Goal: Contribute content: Contribute content

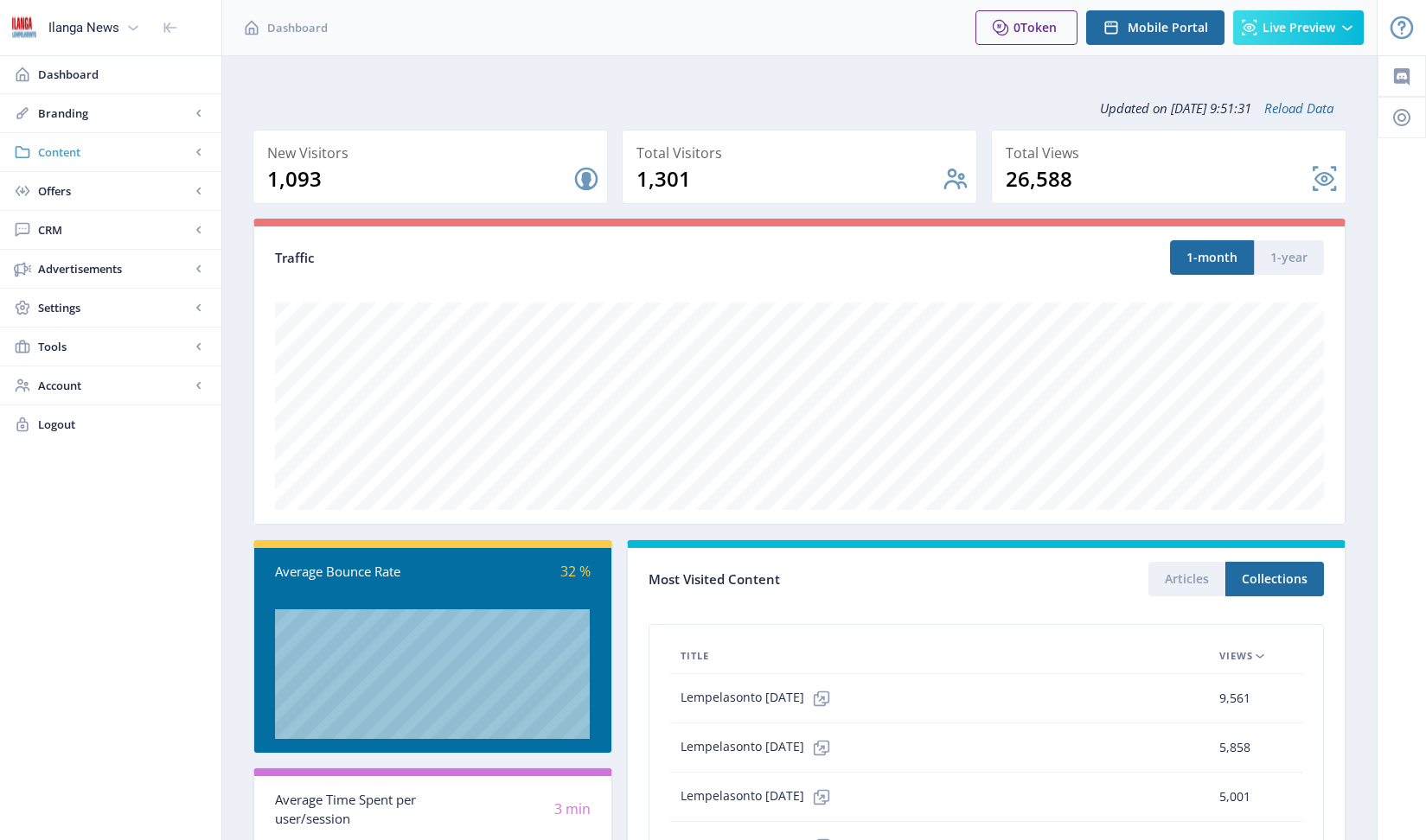
click at [62, 148] on span "Content" at bounding box center [113, 152] width 152 height 17
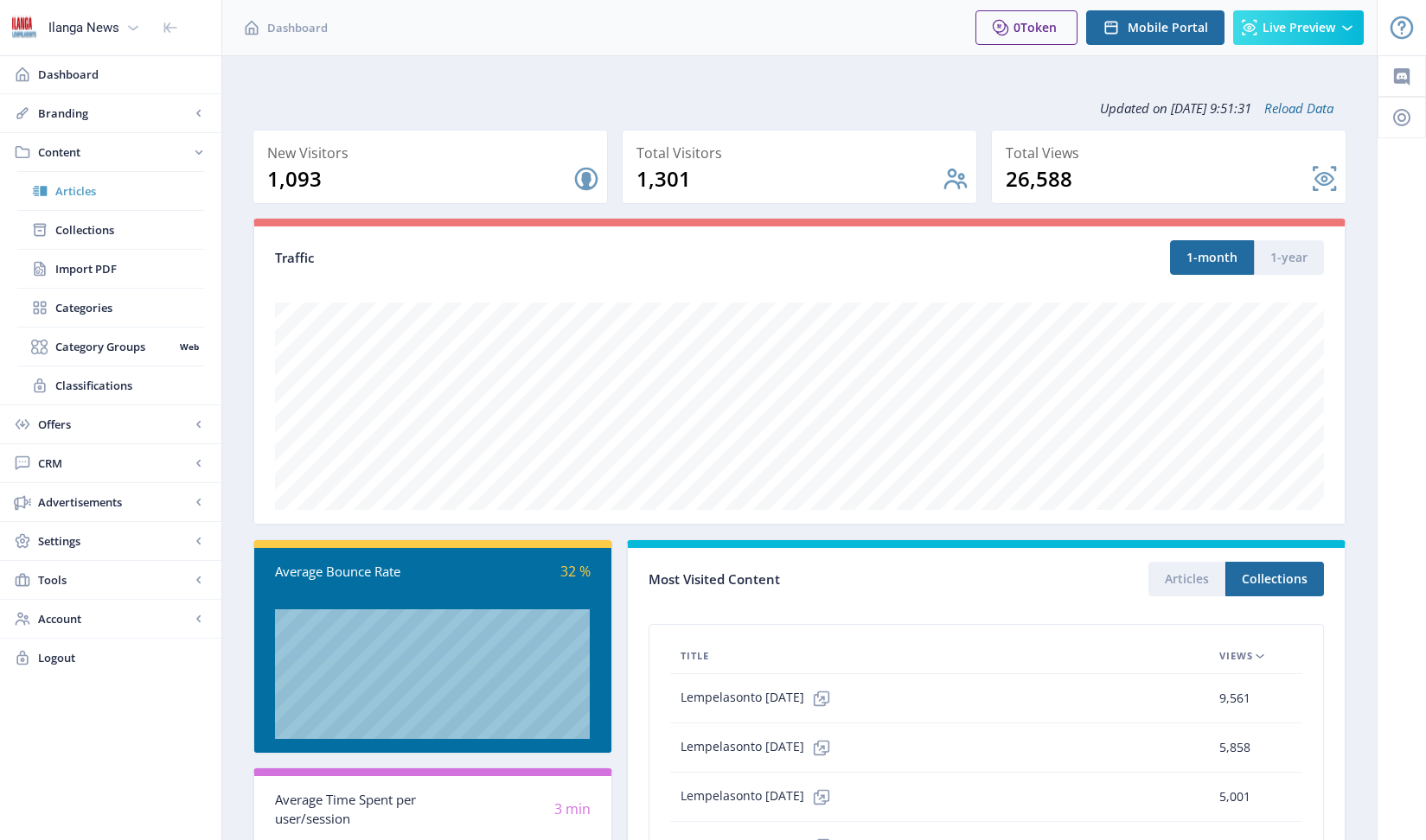
click at [79, 190] on span "Articles" at bounding box center [129, 191] width 148 height 17
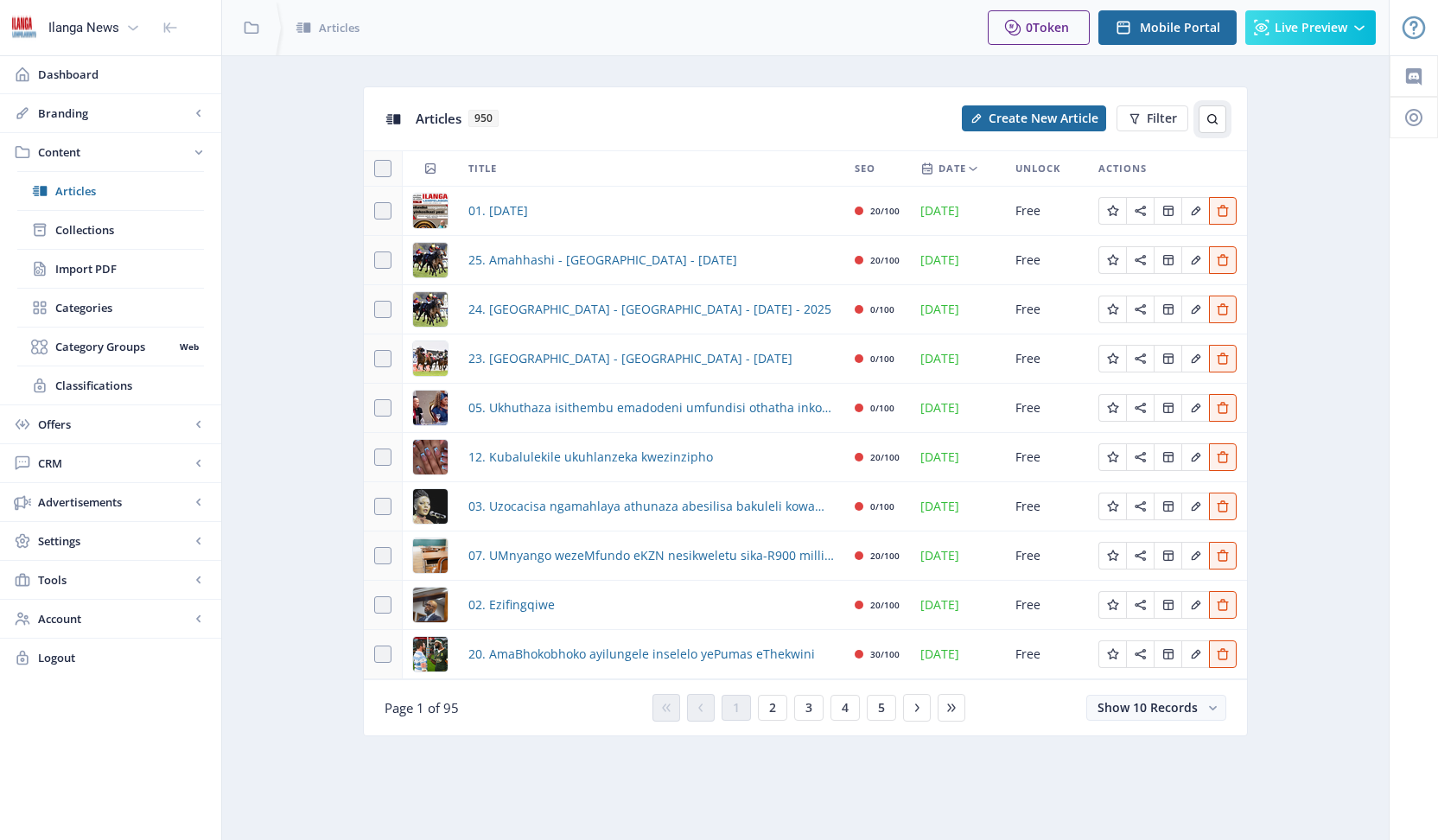
click at [1211, 117] on icon at bounding box center [1212, 119] width 14 height 14
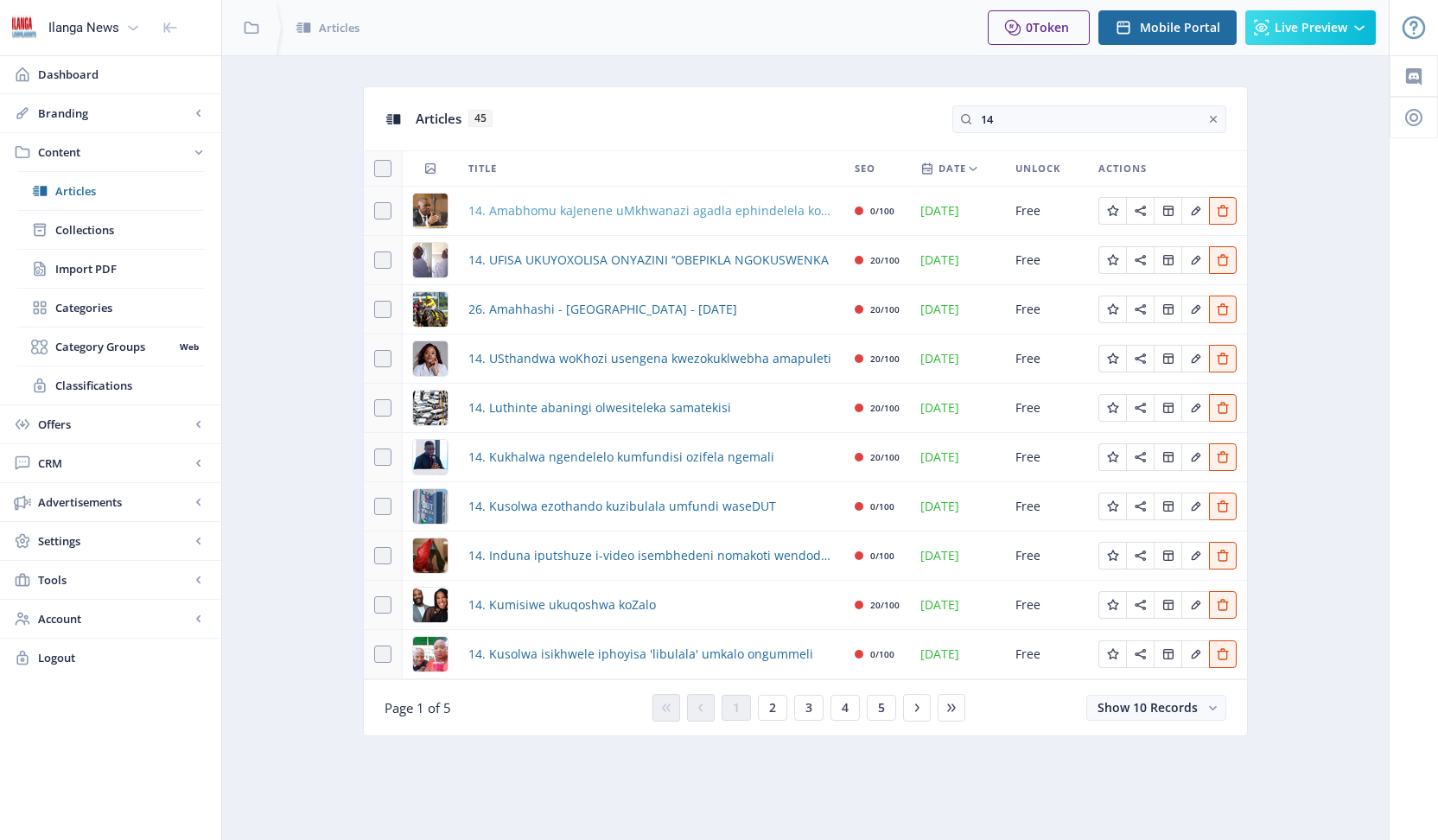
type input "14"
click at [675, 212] on span "14. Amabhomu kaJenene uMkhwanazi agadla ephindelela kosopolitiki" at bounding box center [650, 210] width 365 height 20
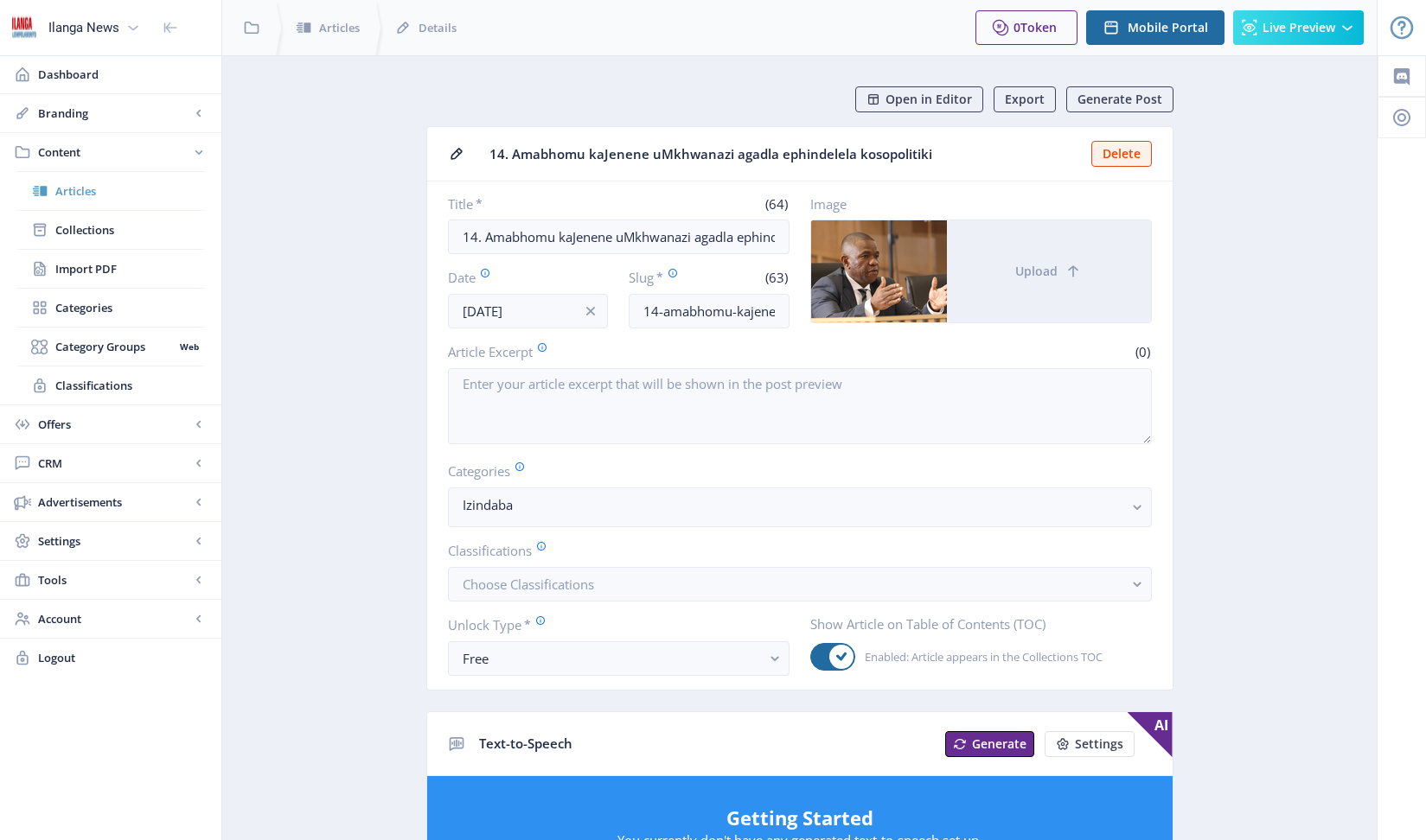
click at [70, 187] on span "Articles" at bounding box center [129, 191] width 148 height 17
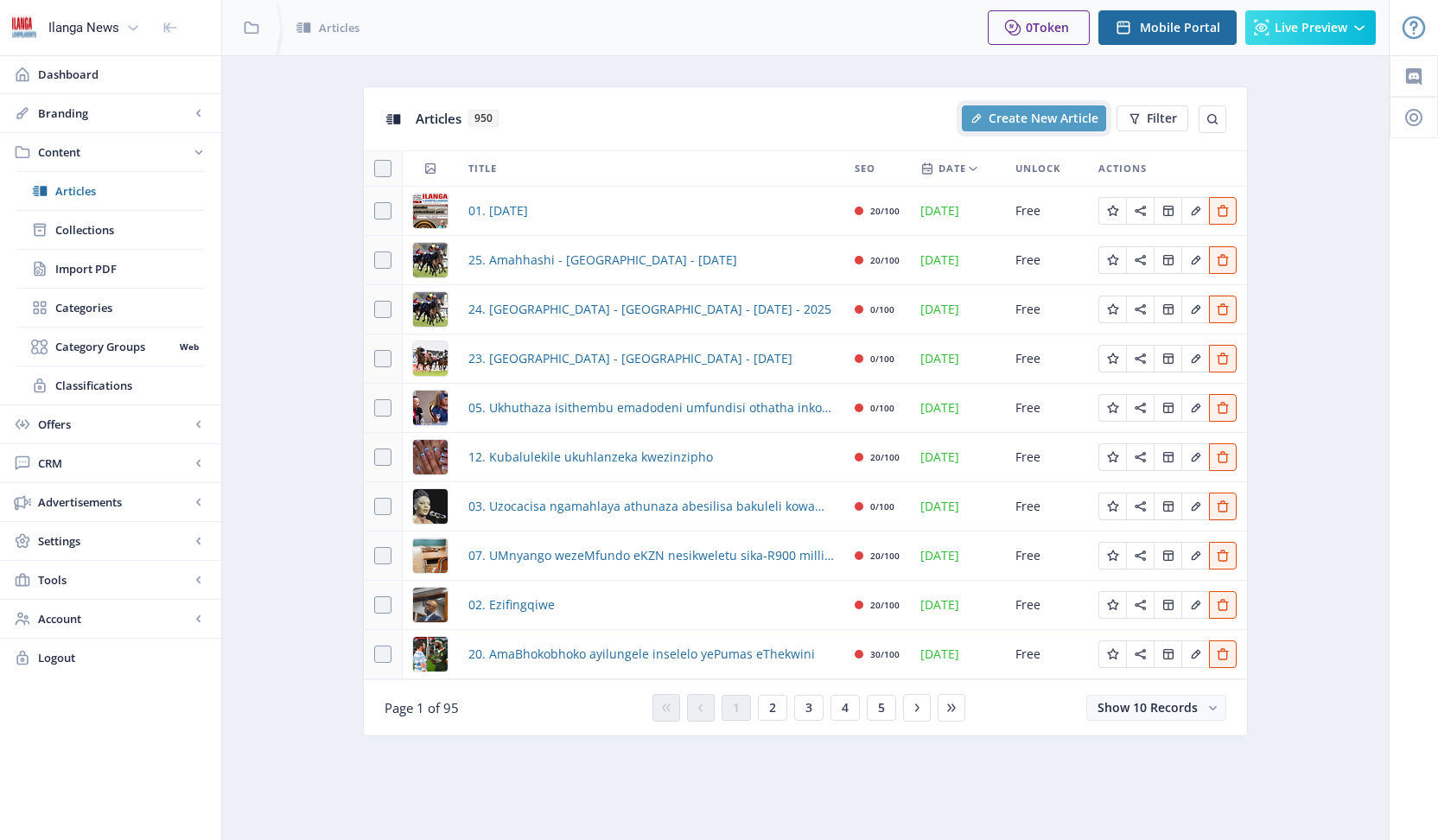
click at [1051, 124] on span "Create New Article" at bounding box center [1043, 118] width 109 height 14
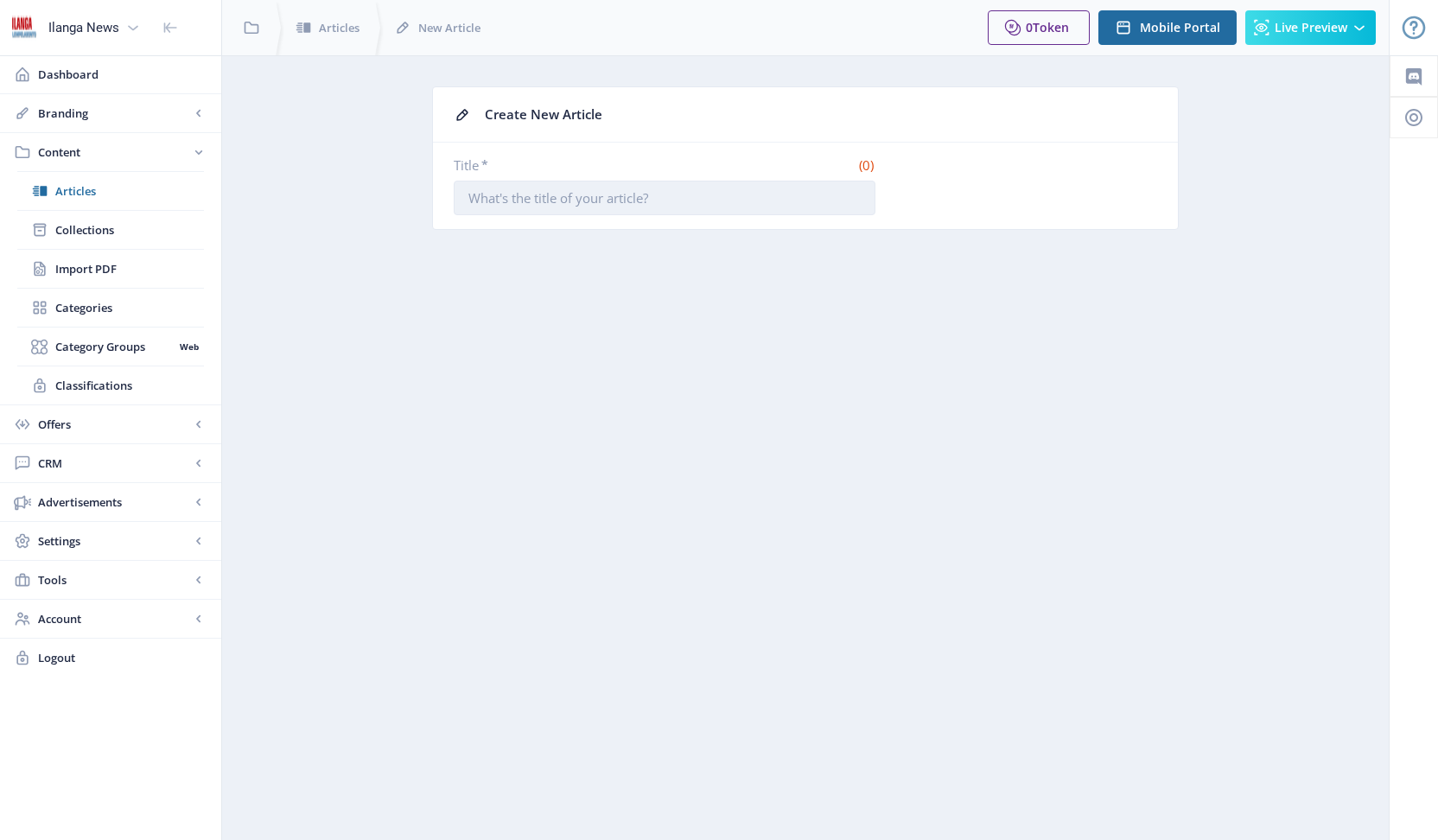
click at [564, 201] on input "Title *" at bounding box center [664, 198] width 422 height 35
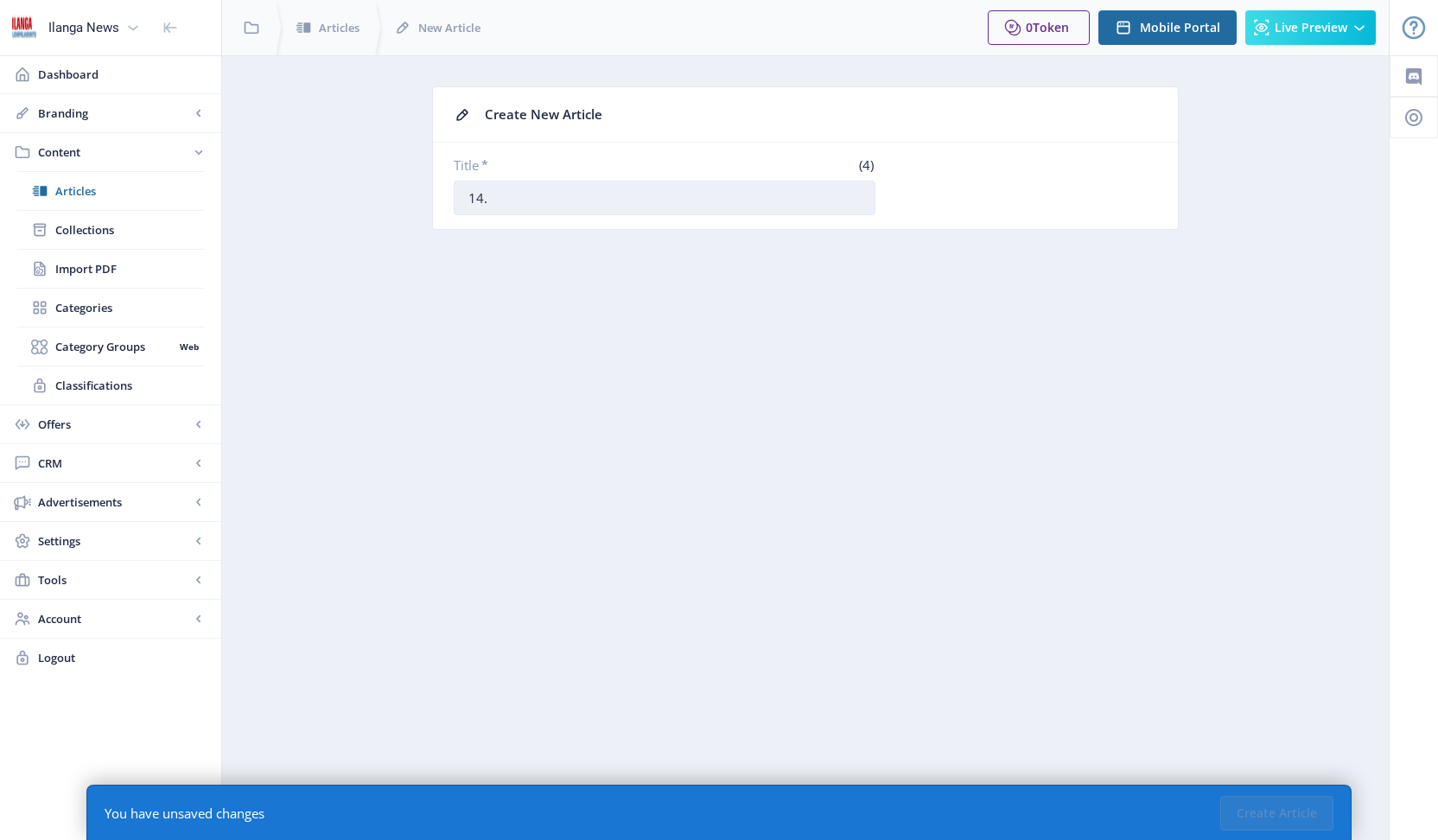
click at [516, 202] on input "14." at bounding box center [664, 198] width 422 height 35
type input "14. UNgizwe uvulelwe icala lokuhlambalaza izitabane"
click at [1265, 823] on button "Create Article" at bounding box center [1276, 813] width 113 height 35
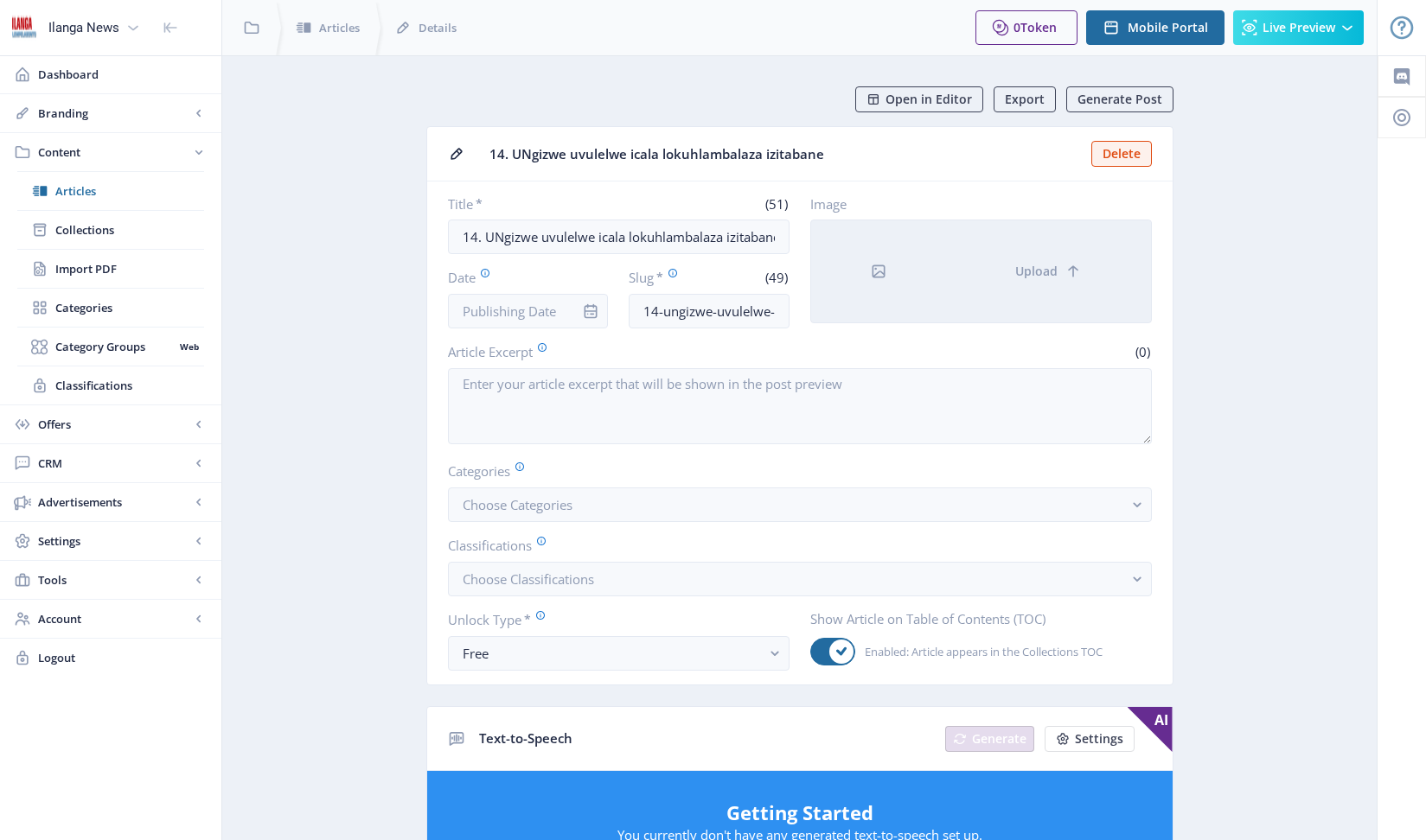
click at [920, 276] on div at bounding box center [879, 270] width 136 height 102
click at [1042, 296] on button "Upload" at bounding box center [1049, 270] width 204 height 102
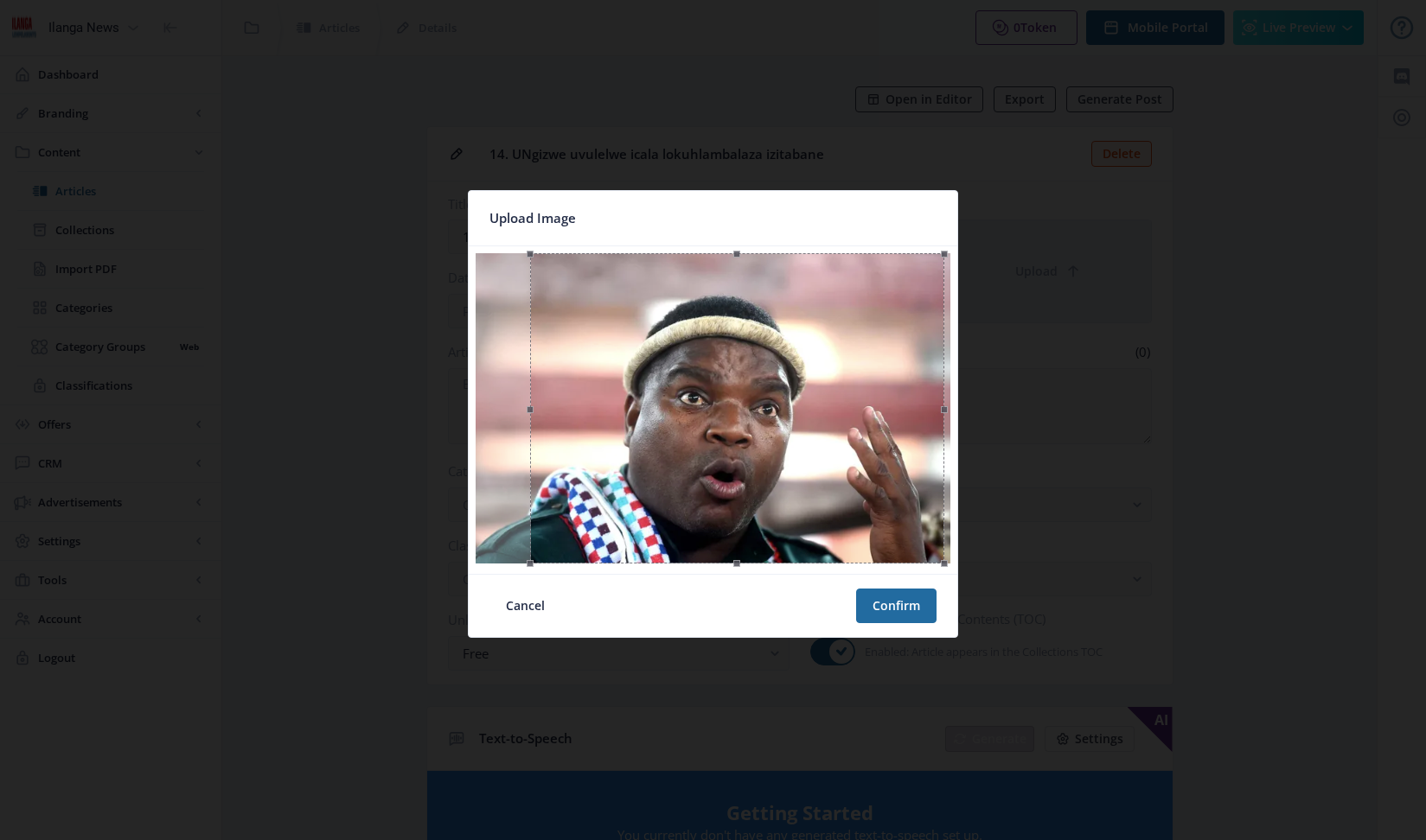
drag, startPoint x: 830, startPoint y: 536, endPoint x: 854, endPoint y: 540, distance: 24.3
click at [854, 540] on div at bounding box center [737, 408] width 414 height 310
drag, startPoint x: 920, startPoint y: 611, endPoint x: 763, endPoint y: 530, distance: 176.7
click at [920, 611] on button "Confirm" at bounding box center [896, 606] width 80 height 35
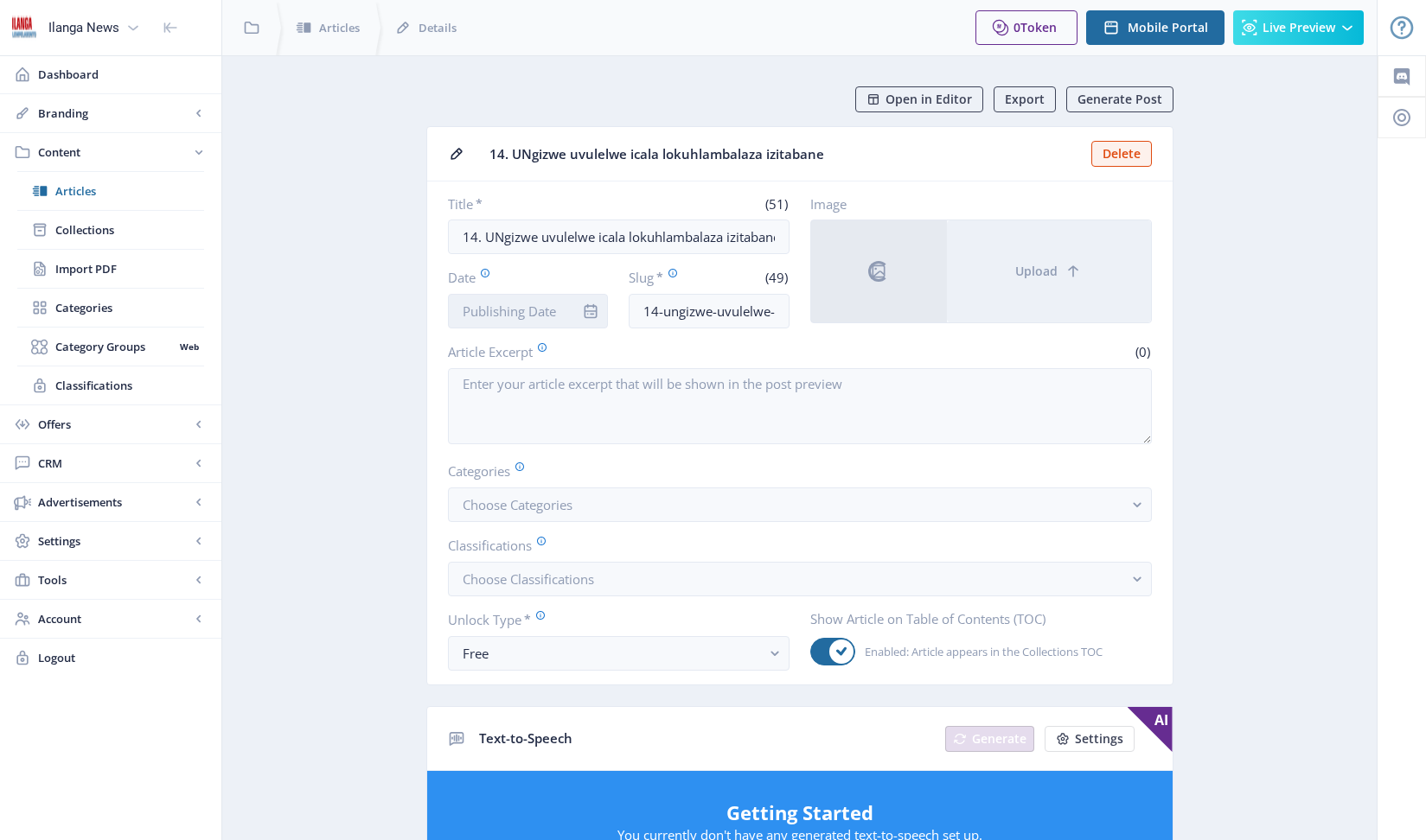
click at [528, 311] on input "Date" at bounding box center [528, 311] width 161 height 35
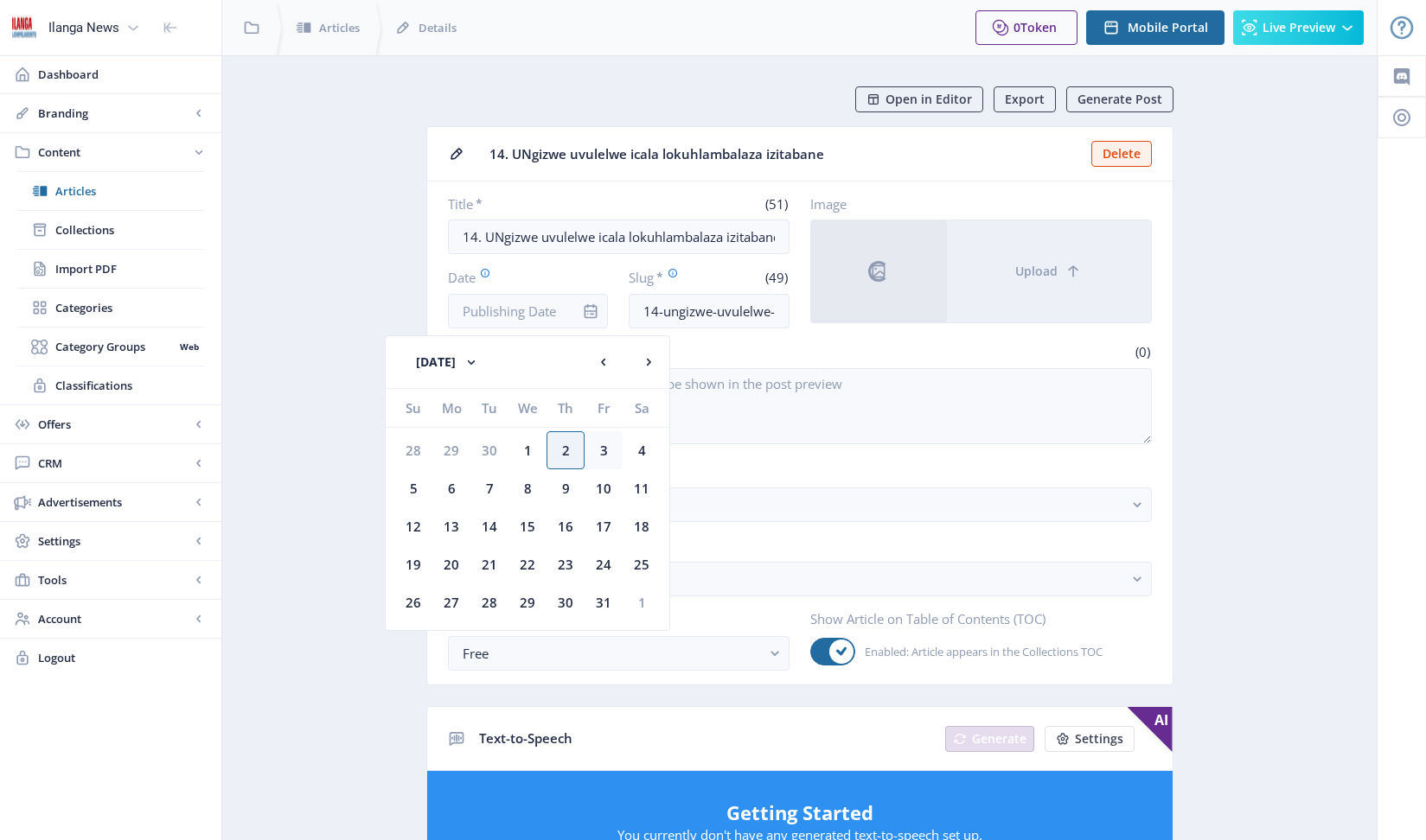
click at [604, 451] on div "3" at bounding box center [603, 450] width 38 height 38
type input "[DATE]"
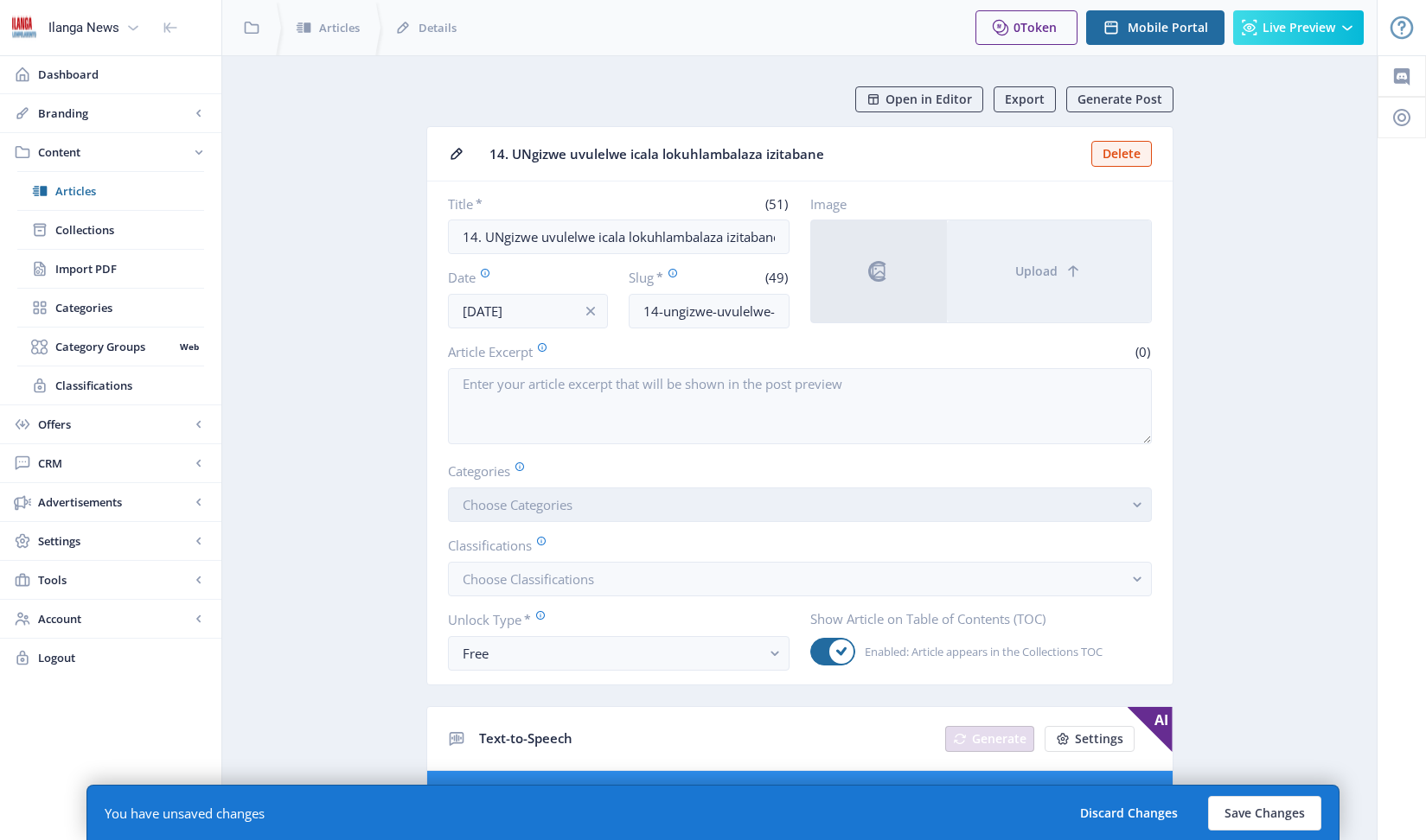
click at [522, 503] on span "Choose Categories" at bounding box center [517, 505] width 110 height 17
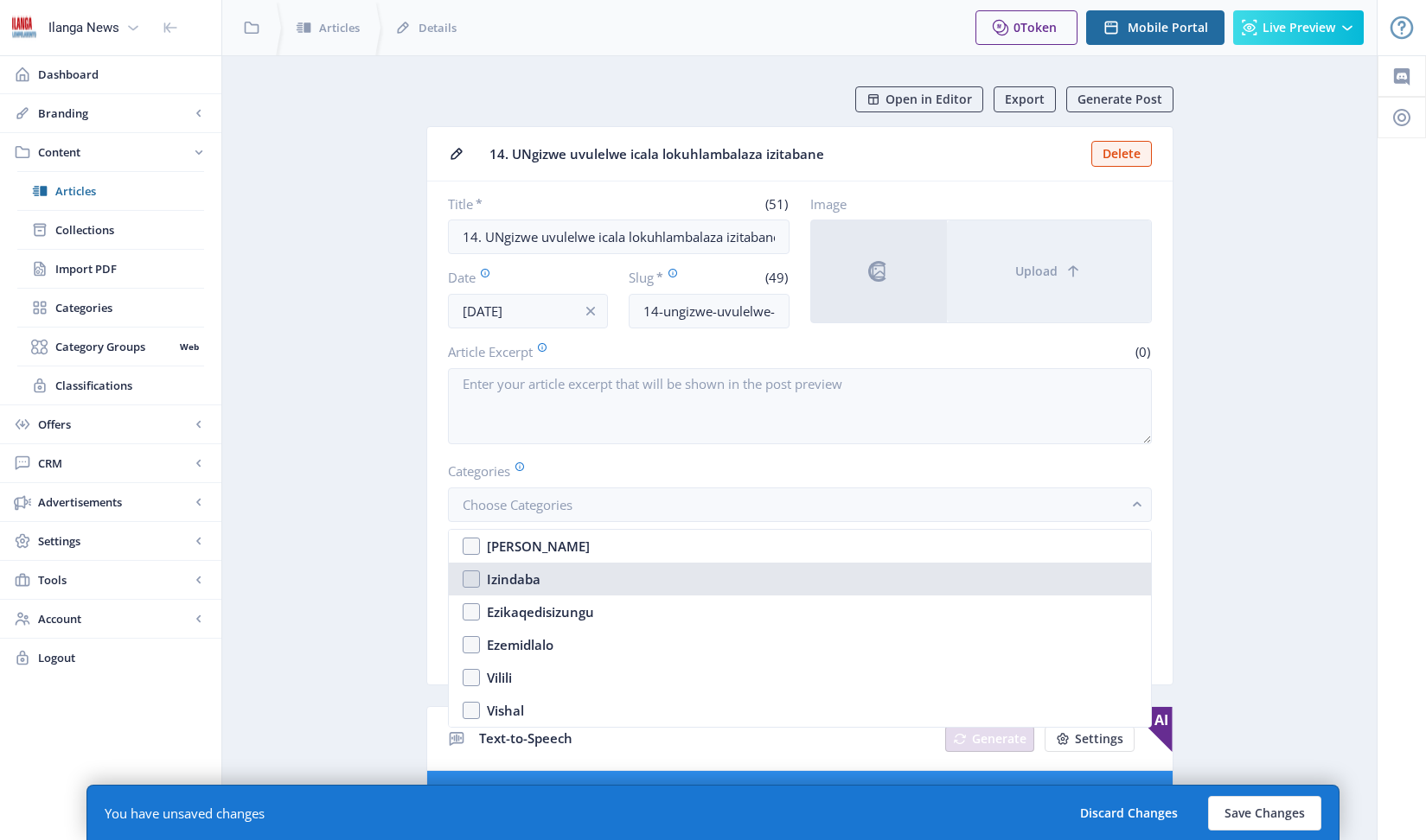
click at [514, 572] on div "Izindaba" at bounding box center [513, 578] width 53 height 20
checkbox input "true"
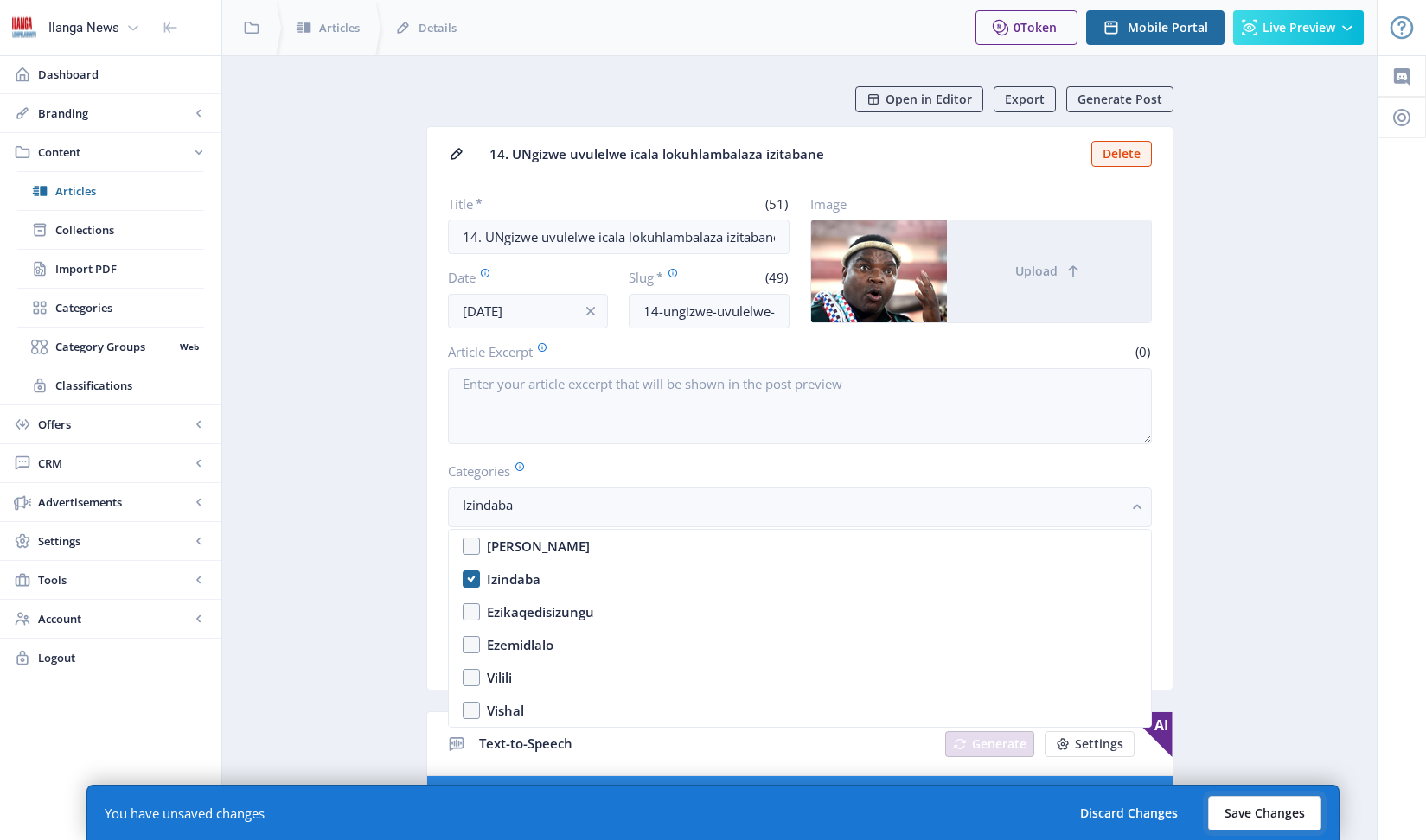
click at [1236, 822] on button "Save Changes" at bounding box center [1264, 813] width 113 height 35
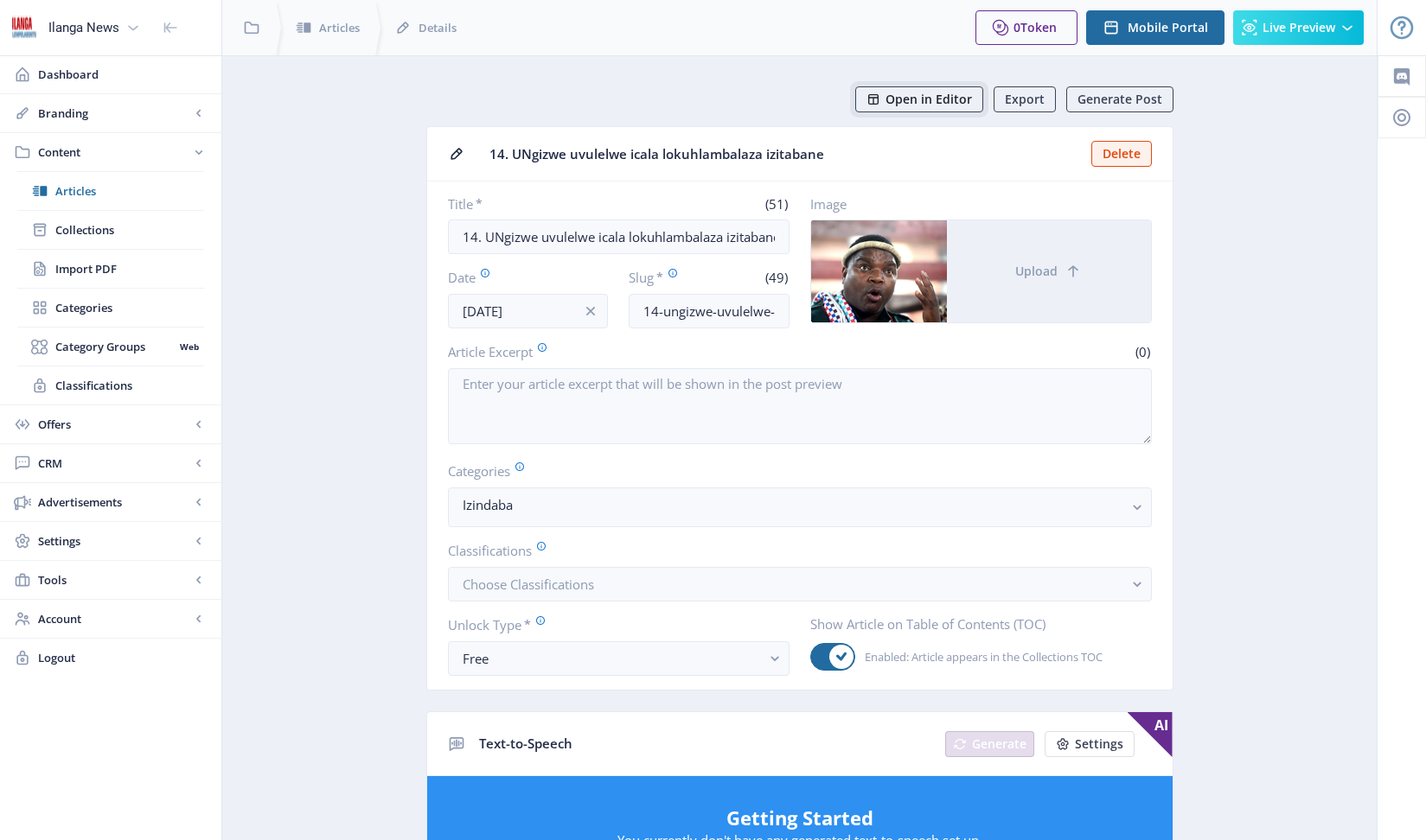
click at [942, 102] on span "Open in Editor" at bounding box center [928, 99] width 86 height 14
